Goal: Task Accomplishment & Management: Manage account settings

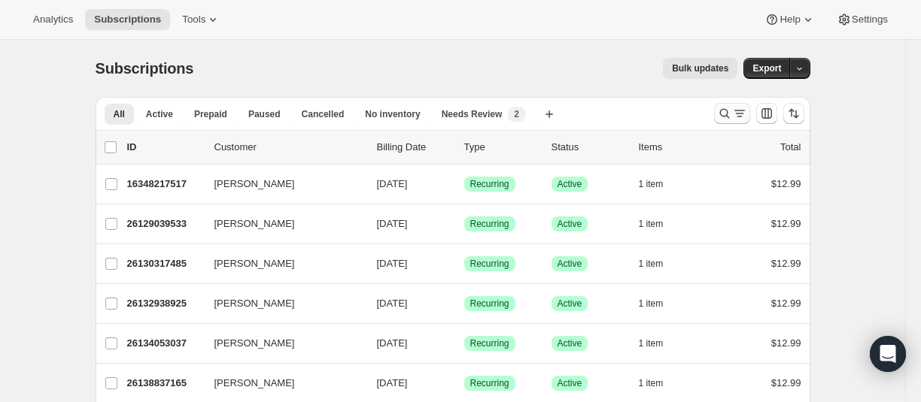
click at [727, 111] on icon "Search and filter results" at bounding box center [724, 113] width 15 height 15
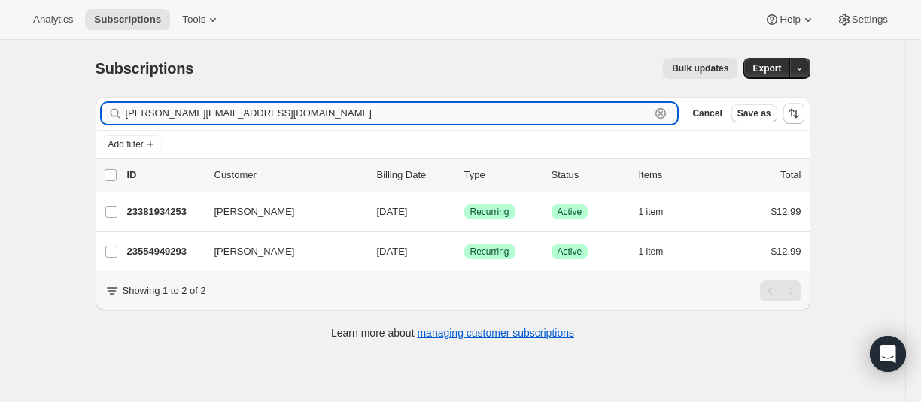
click at [230, 120] on input "[PERSON_NAME][EMAIL_ADDRESS][DOMAIN_NAME]" at bounding box center [388, 113] width 525 height 21
click at [226, 117] on input "[PERSON_NAME][EMAIL_ADDRESS][DOMAIN_NAME]" at bounding box center [388, 113] width 525 height 21
paste input "[EMAIL_ADDRESS][PERSON_NAME]"
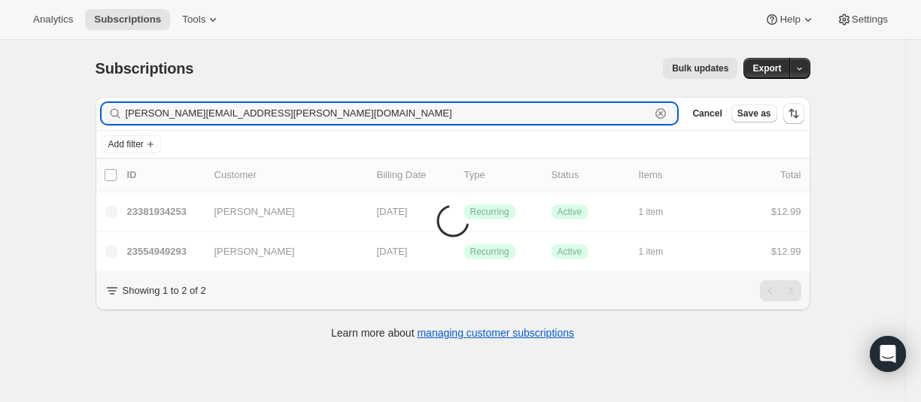
type input "[PERSON_NAME][EMAIL_ADDRESS][PERSON_NAME][DOMAIN_NAME]"
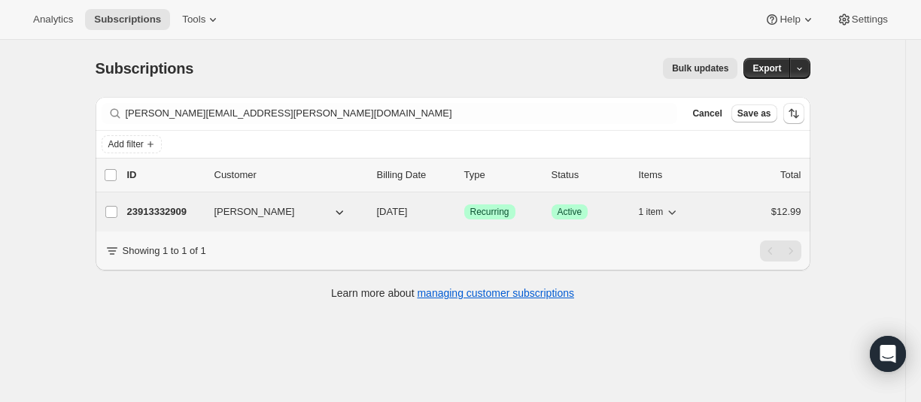
click at [159, 211] on p "23913332909" at bounding box center [164, 212] width 75 height 15
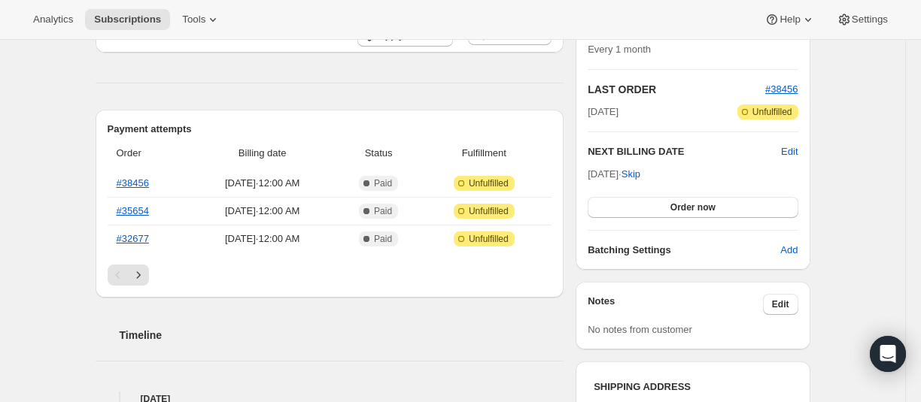
scroll to position [301, 0]
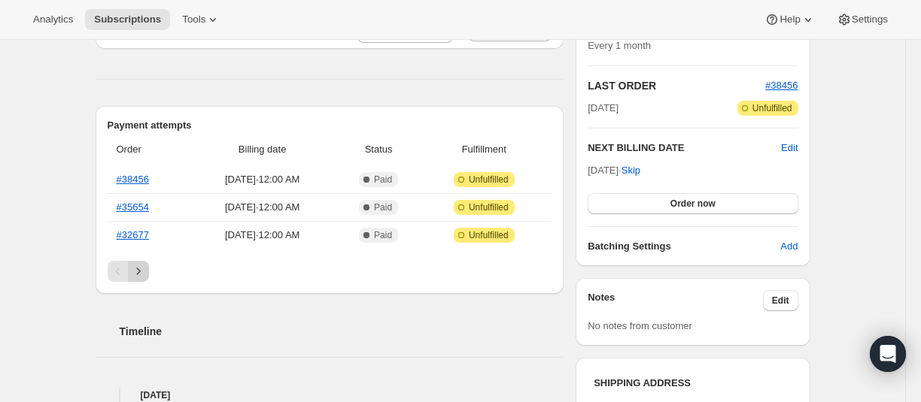
click at [143, 268] on icon "Next" at bounding box center [138, 271] width 15 height 15
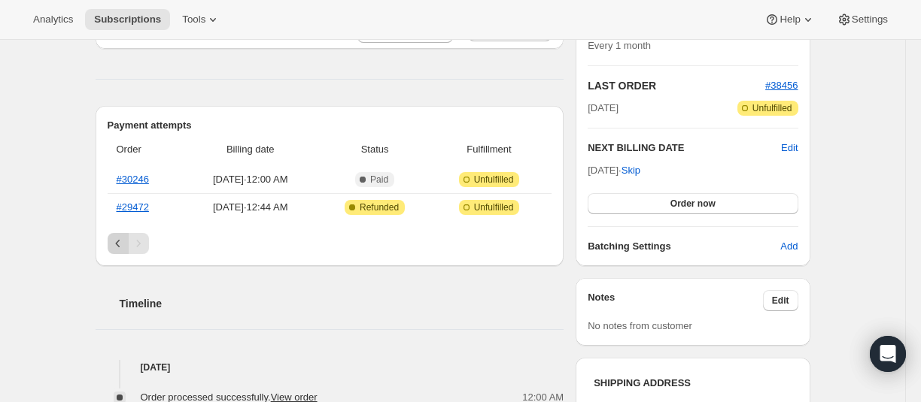
click at [122, 239] on icon "Previous" at bounding box center [118, 243] width 15 height 15
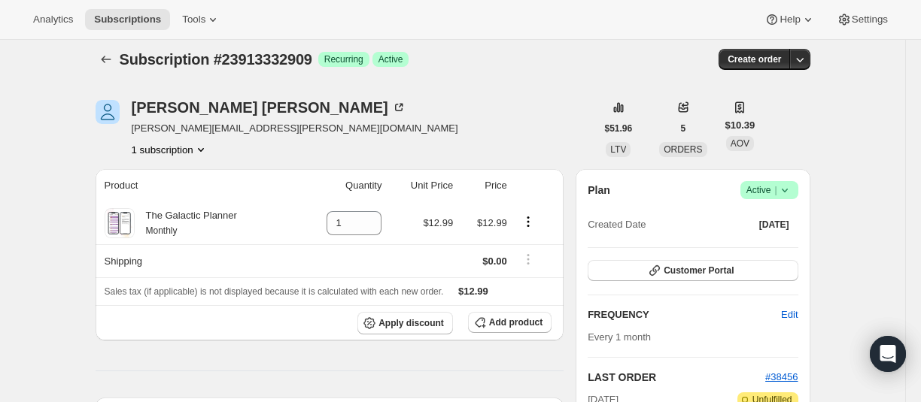
scroll to position [0, 0]
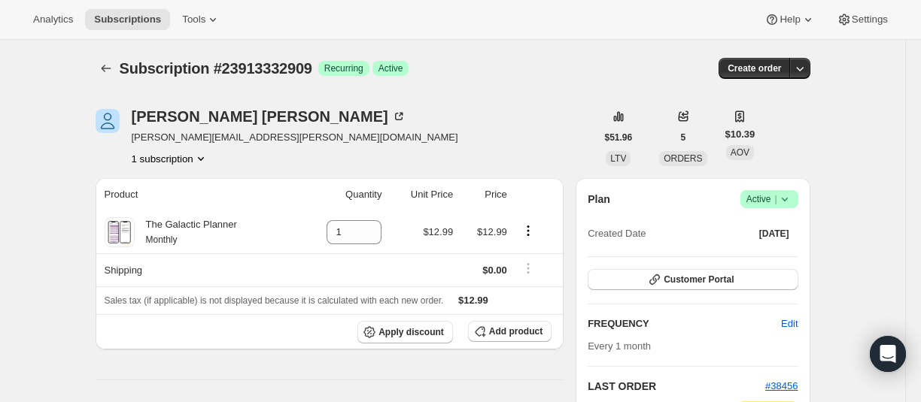
click at [792, 203] on icon at bounding box center [784, 199] width 15 height 15
click at [784, 247] on span "Cancel subscription" at bounding box center [766, 254] width 85 height 15
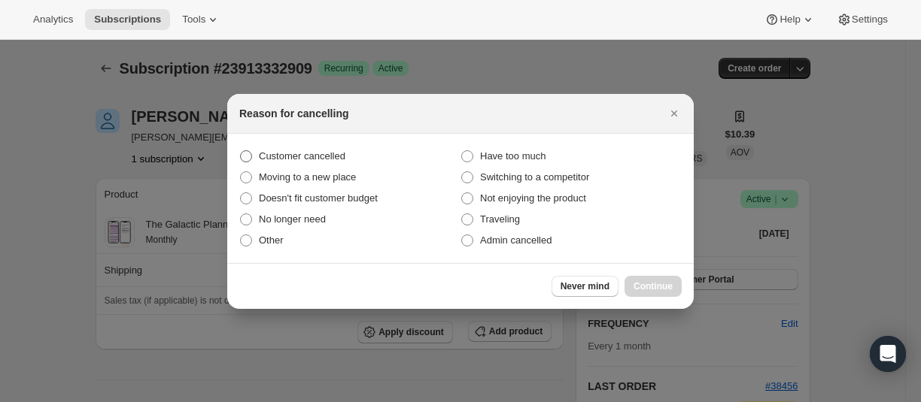
click at [279, 156] on span "Customer cancelled" at bounding box center [302, 155] width 86 height 11
click at [241, 151] on input "Customer cancelled" at bounding box center [240, 150] width 1 height 1
radio input "true"
click at [660, 282] on span "Continue" at bounding box center [652, 287] width 39 height 12
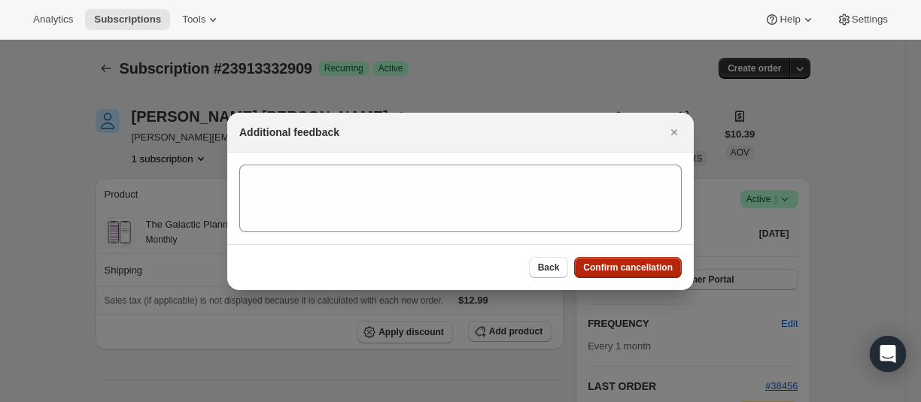
click at [655, 269] on span "Confirm cancellation" at bounding box center [628, 268] width 90 height 12
